Goal: Transaction & Acquisition: Purchase product/service

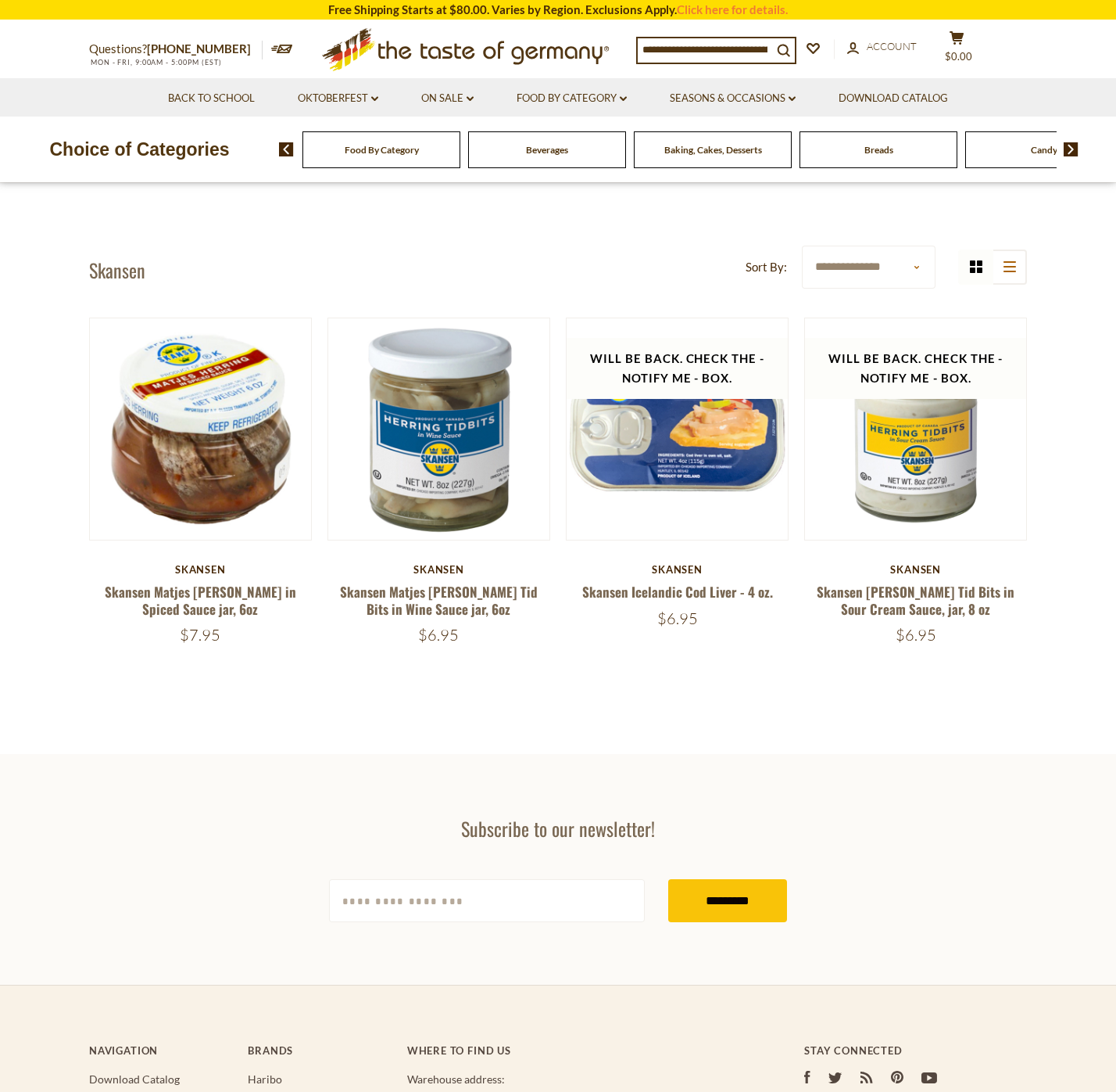
click at [367, 142] on div "Food By Category" at bounding box center [381, 150] width 157 height 37
click at [1064, 148] on span at bounding box center [1064, 149] width 26 height 14
click at [802, 246] on select "**********" at bounding box center [869, 267] width 134 height 43
select select "********"
click option "******" at bounding box center [0, 0] width 0 height 0
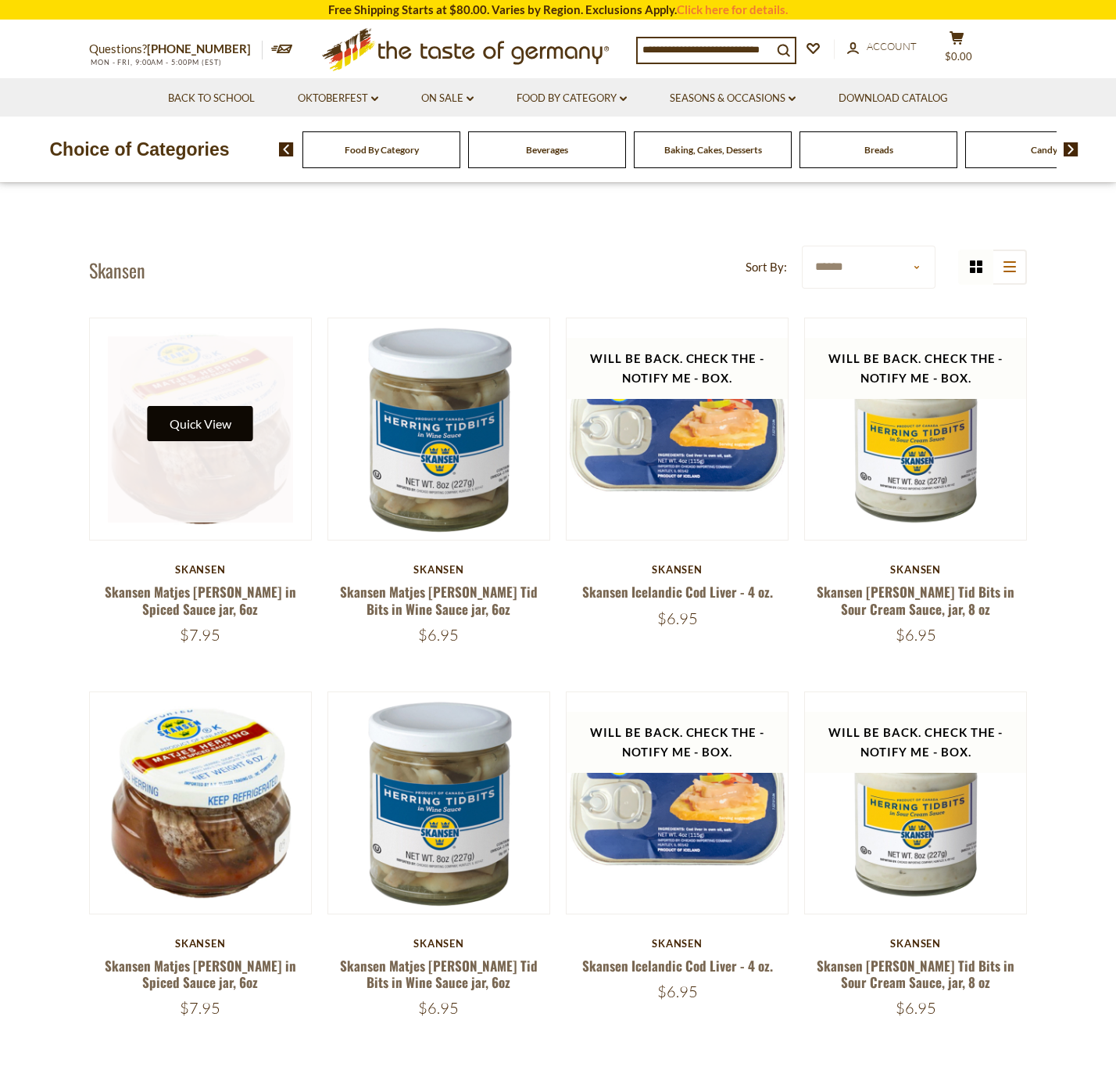
click at [209, 417] on button "Quick View" at bounding box center [200, 423] width 106 height 35
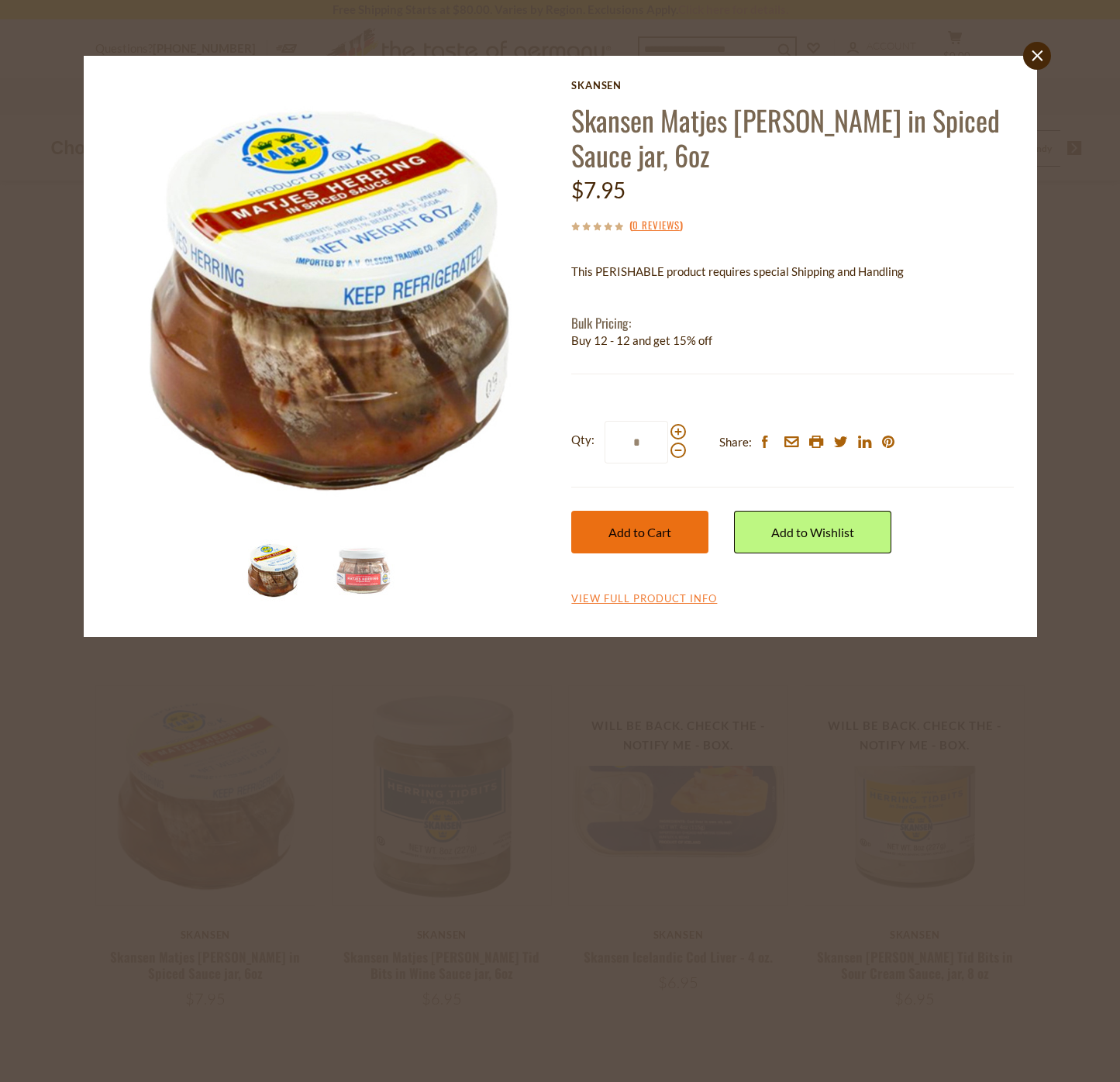
click at [657, 521] on button "Add to Cart" at bounding box center [640, 532] width 137 height 42
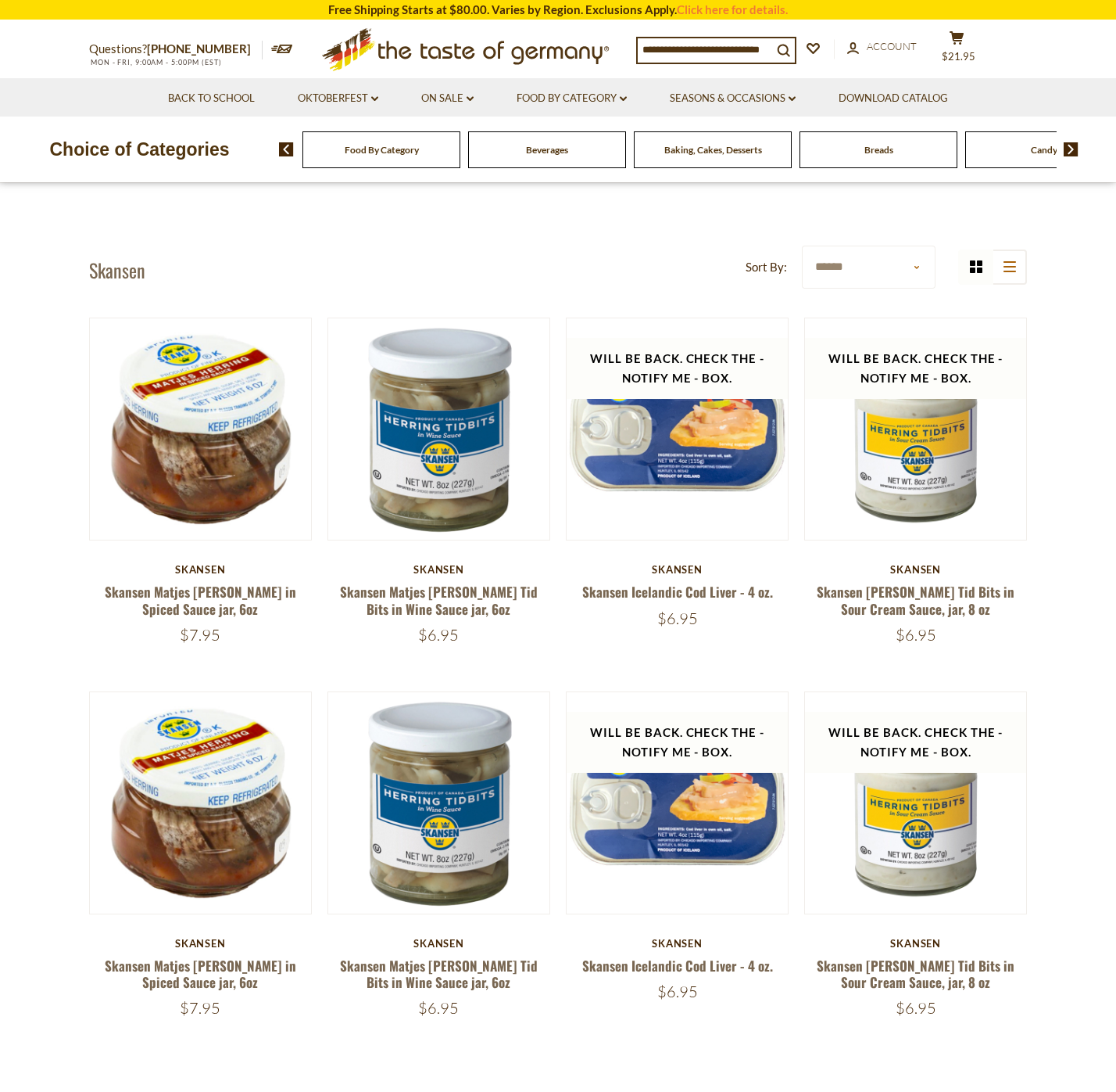
click at [973, 87] on nav "Back to School Oktoberfest dropdown_arrow All Oktoberfest Oktoberfest Foods Par…" at bounding box center [558, 96] width 938 height 38
click at [964, 38] on icon at bounding box center [957, 38] width 14 height 14
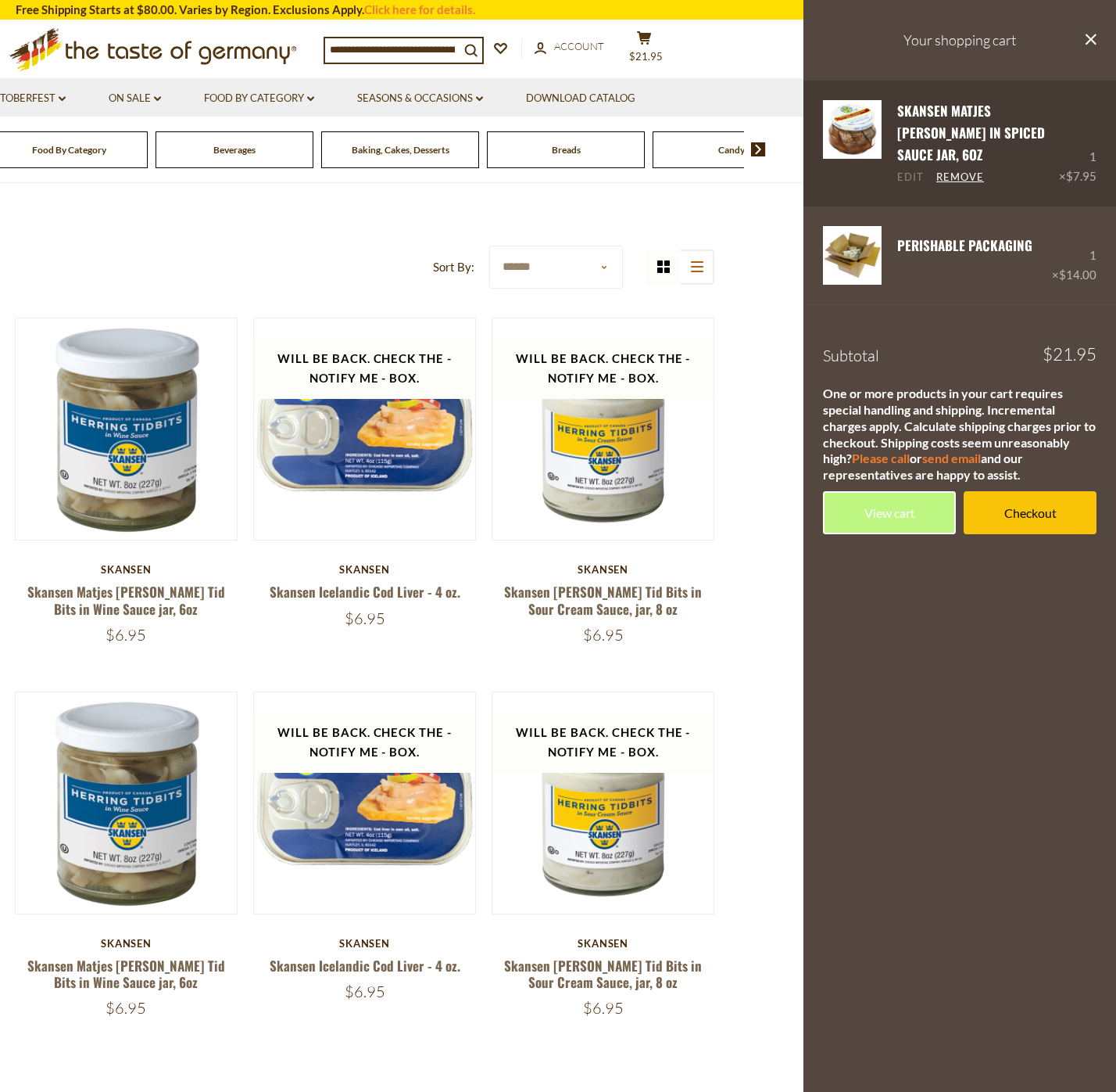
click at [915, 170] on link "Edit" at bounding box center [910, 177] width 26 height 14
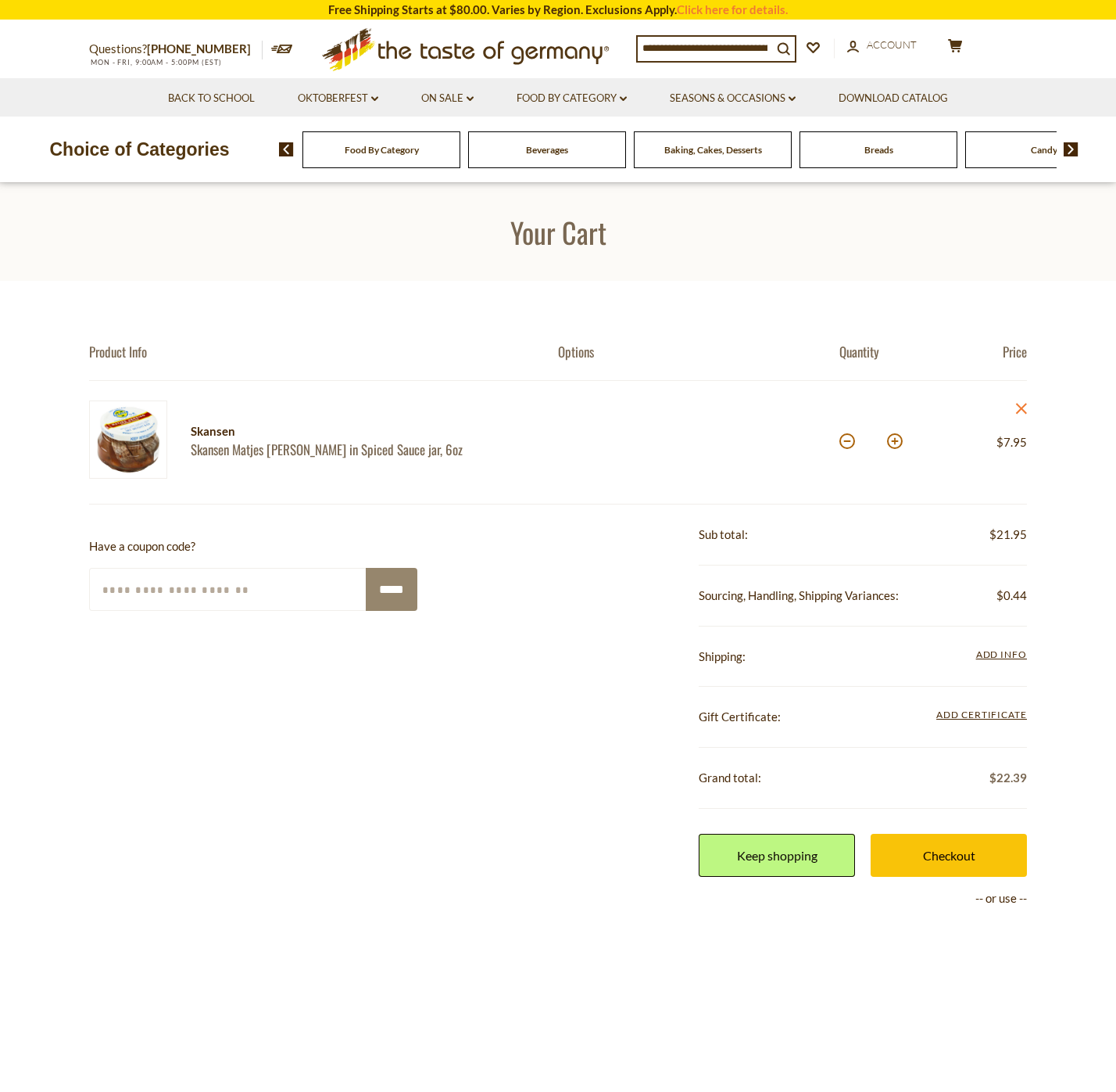
click at [895, 440] on button at bounding box center [895, 441] width 16 height 16
type input "*"
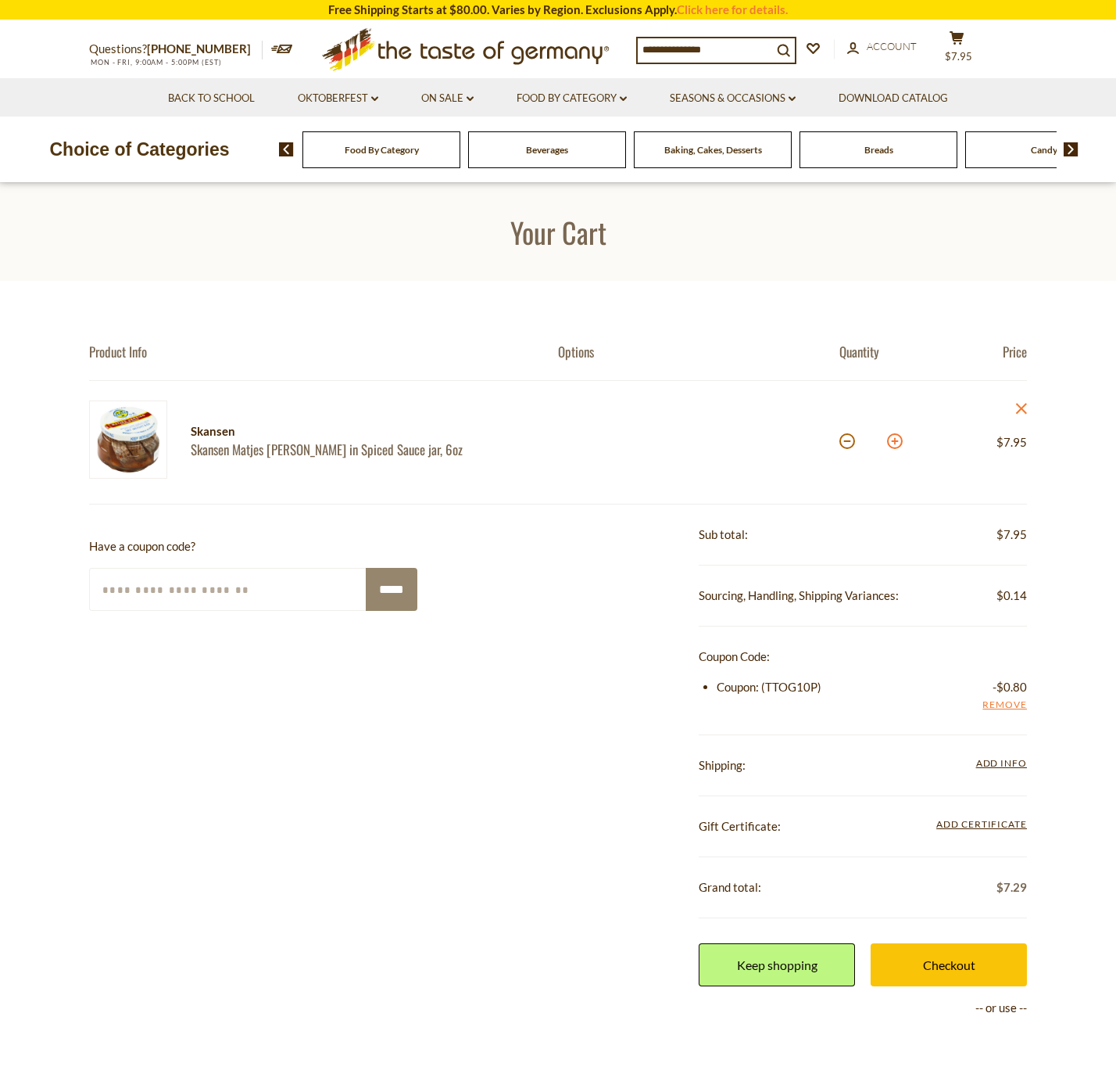
click at [899, 440] on button at bounding box center [895, 441] width 16 height 16
type input "*"
click at [892, 441] on button at bounding box center [895, 441] width 16 height 16
type input "*"
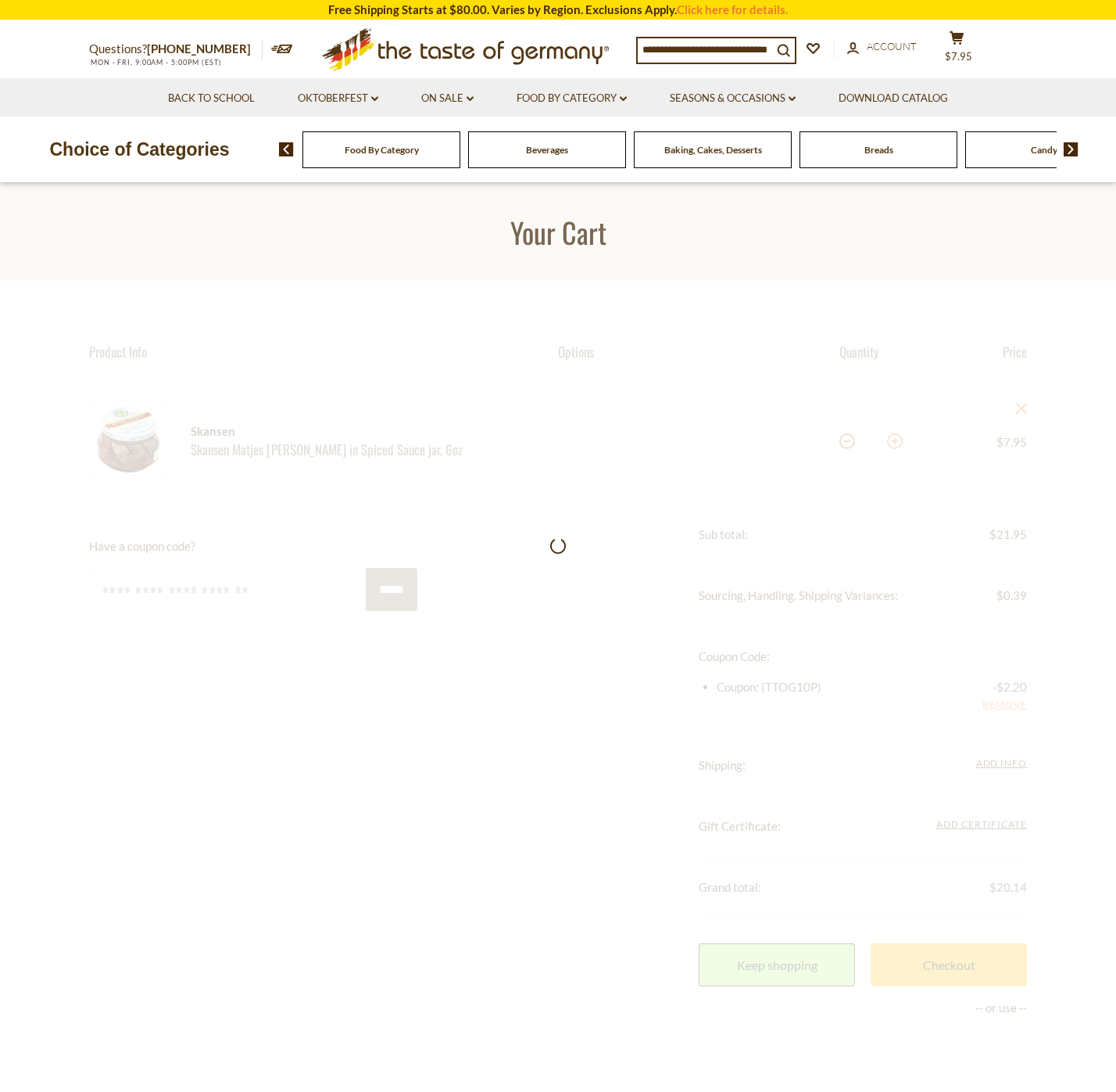
click at [893, 441] on section "Product Info Options Quantity Price Skansen Skansen Matjes [PERSON_NAME] in Spi…" at bounding box center [558, 750] width 1116 height 937
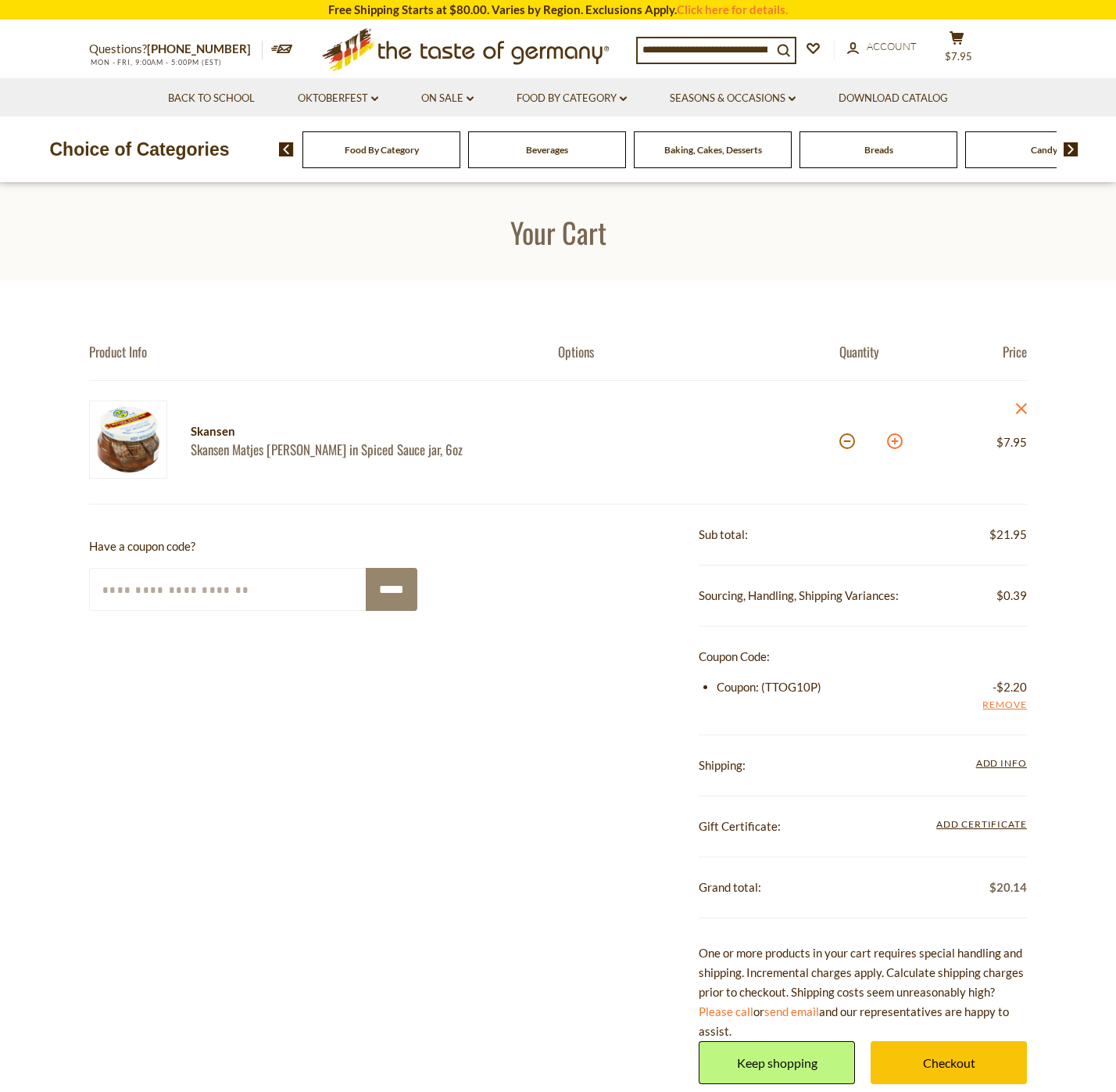
click at [896, 441] on button at bounding box center [895, 441] width 16 height 16
click at [898, 441] on button at bounding box center [895, 441] width 16 height 16
type input "*"
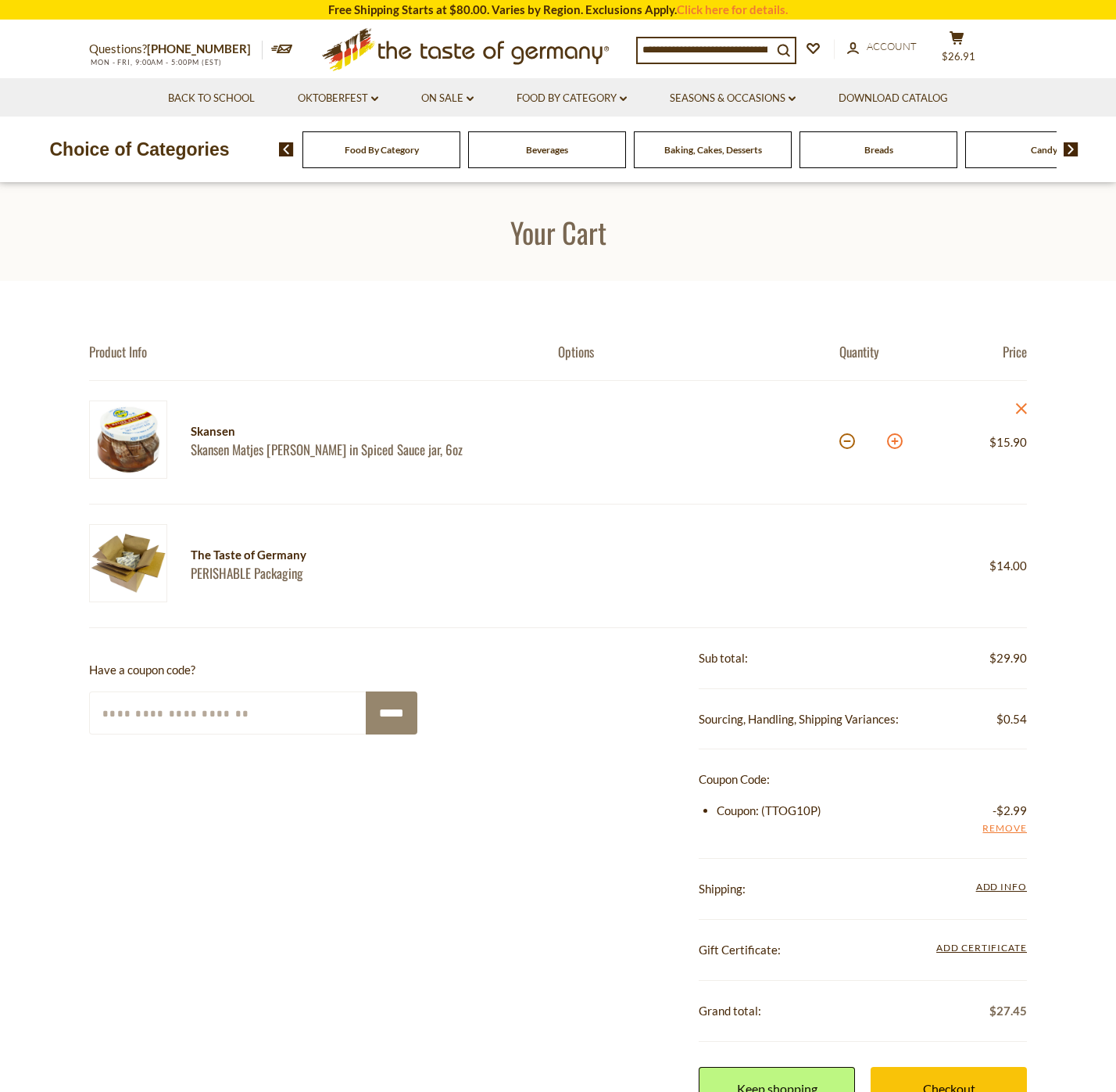
click at [892, 440] on button at bounding box center [895, 441] width 16 height 16
type input "*"
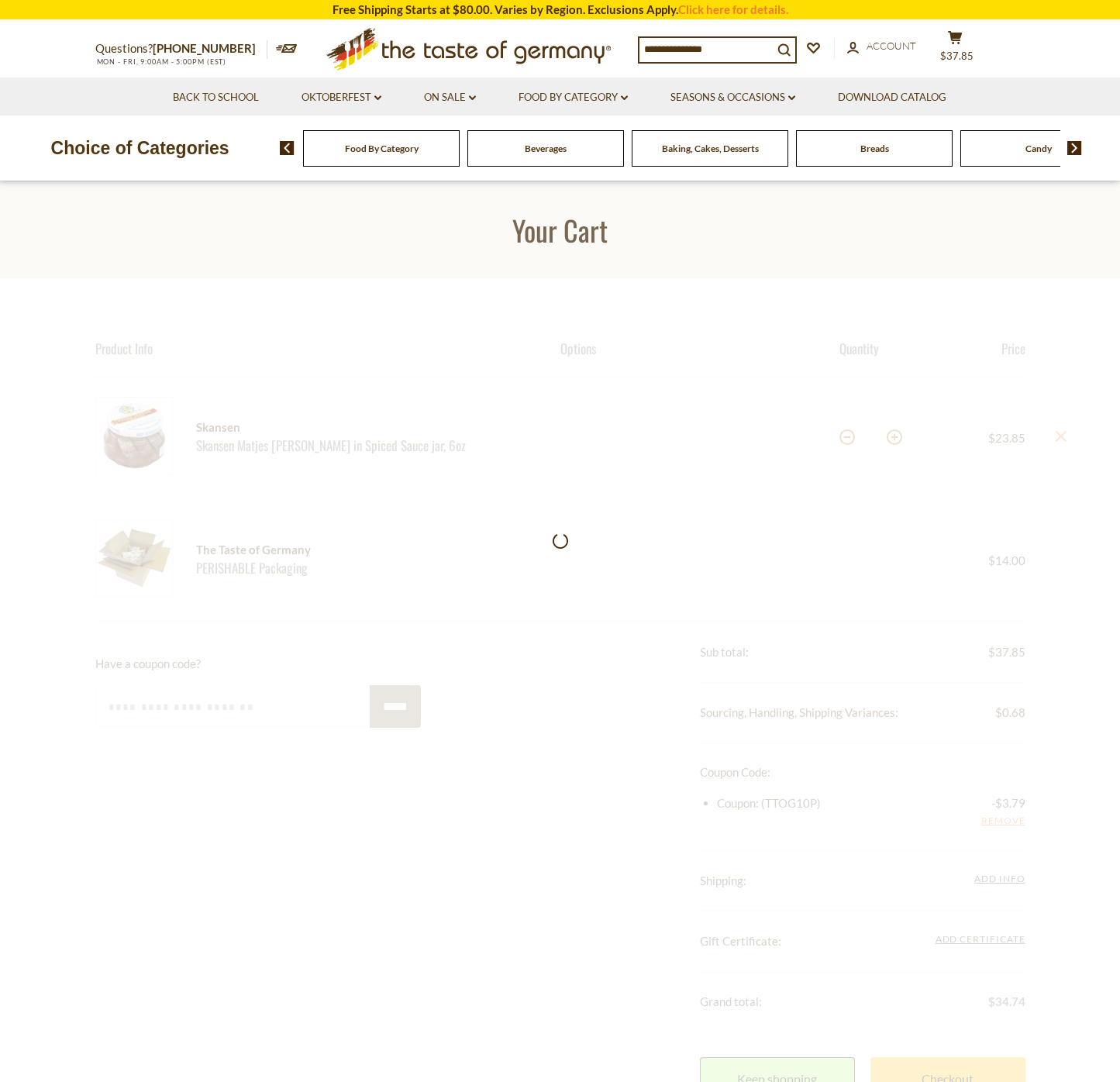
click at [886, 435] on div at bounding box center [560, 783] width 1120 height 1011
click at [896, 437] on div at bounding box center [560, 804] width 1120 height 1051
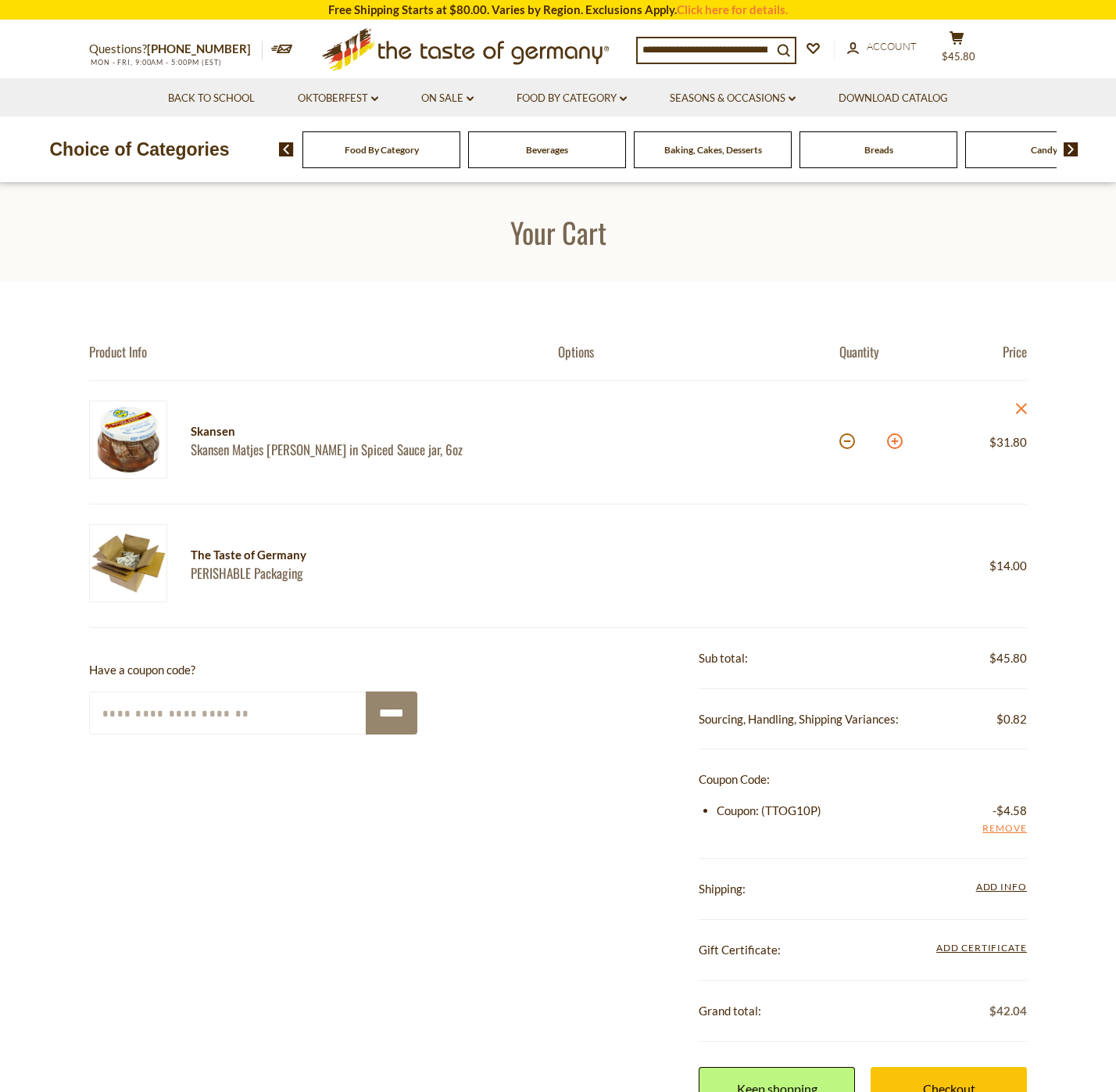
click at [897, 442] on button at bounding box center [895, 441] width 16 height 16
type input "*"
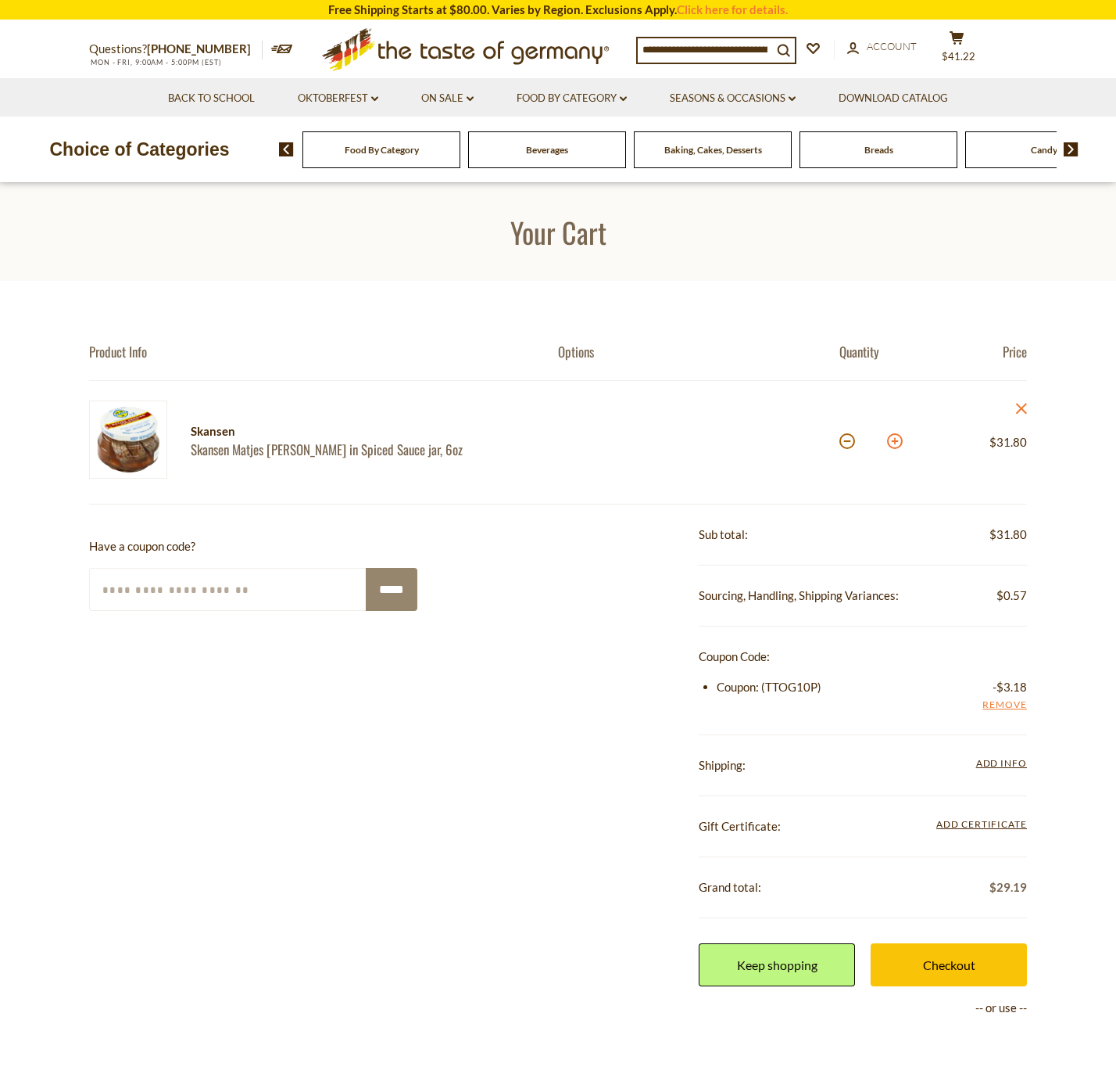
click at [893, 442] on button at bounding box center [895, 441] width 16 height 16
type input "*"
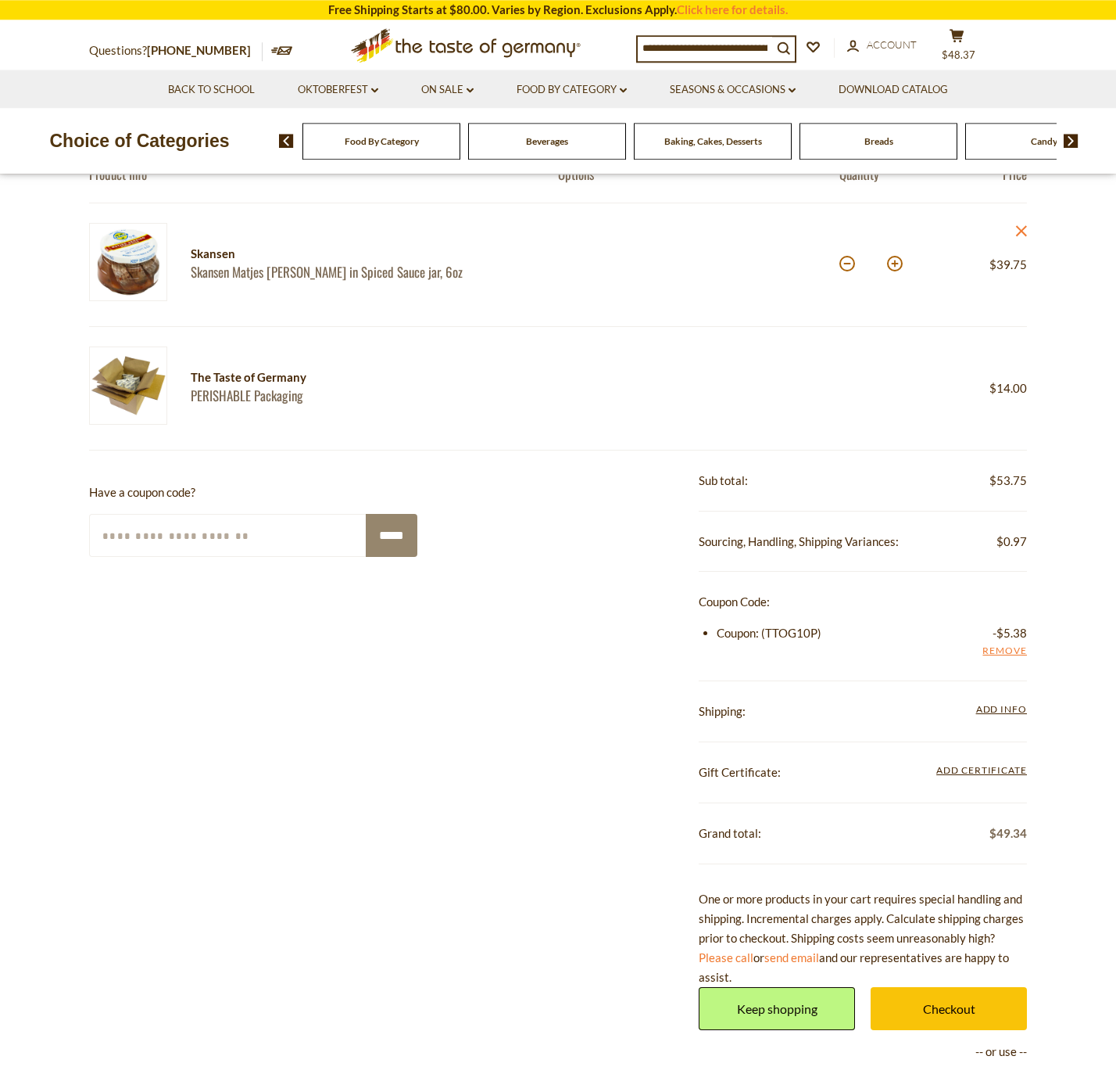
scroll to position [239, 0]
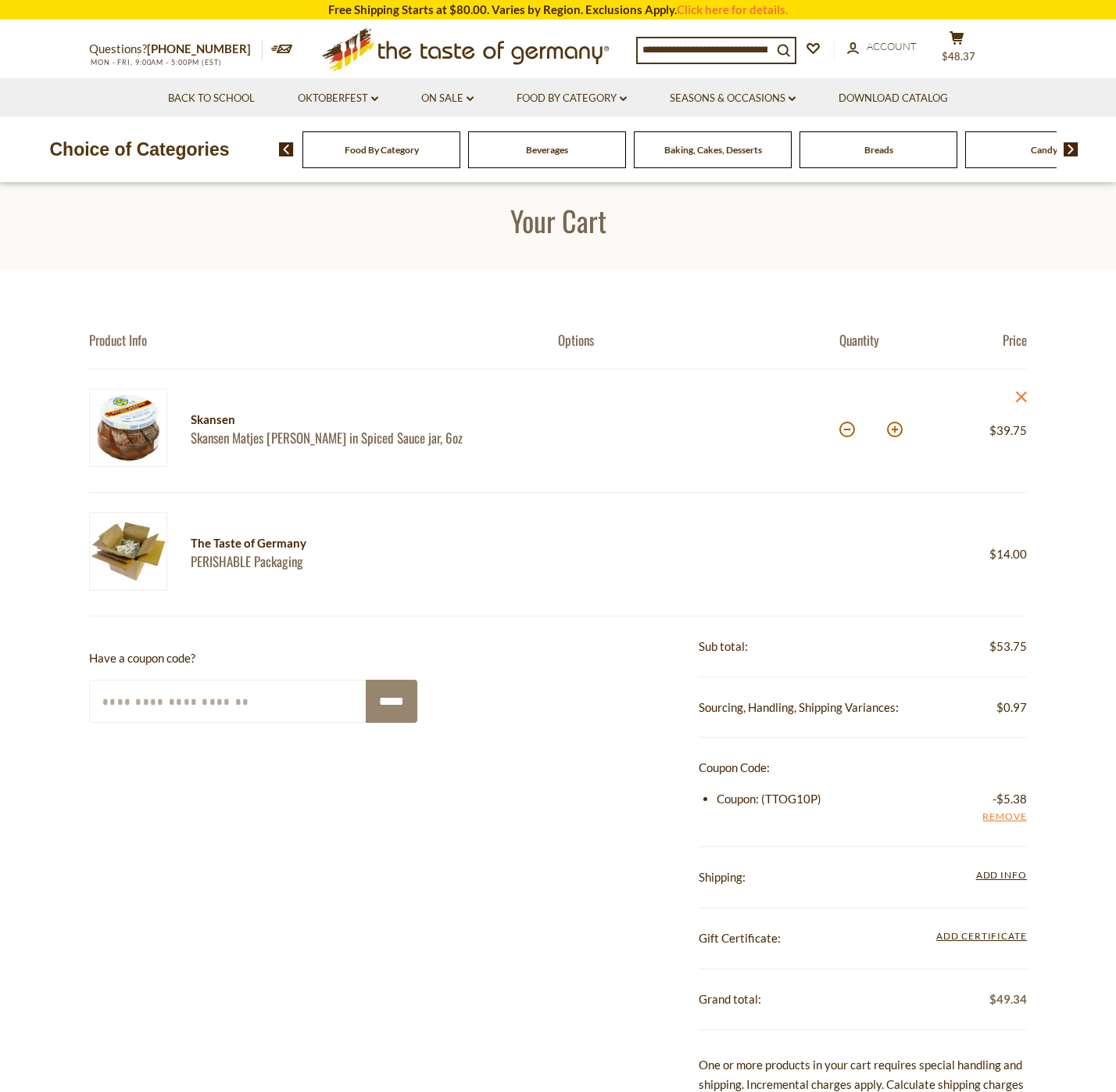
scroll to position [0, 0]
